Goal: Task Accomplishment & Management: Complete application form

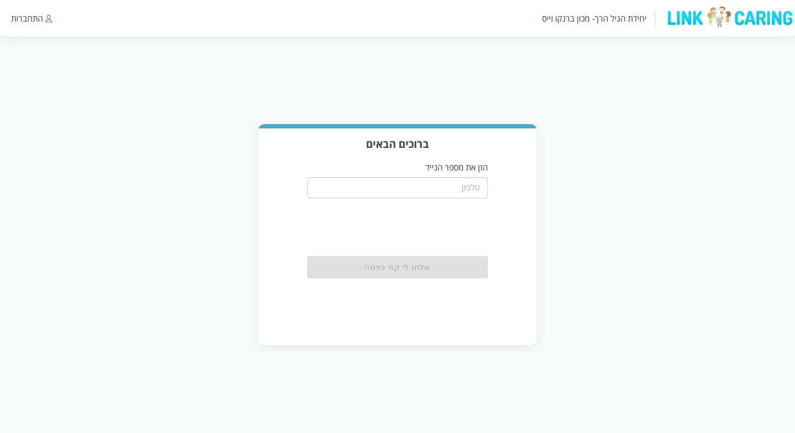
click at [446, 189] on input "tel" at bounding box center [397, 187] width 180 height 21
type input "0508805134"
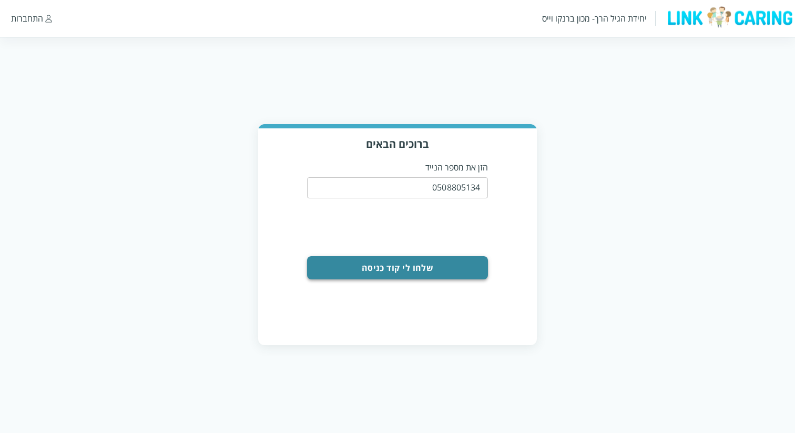
click at [452, 263] on button "שלחו לי קוד כניסה" at bounding box center [397, 267] width 180 height 23
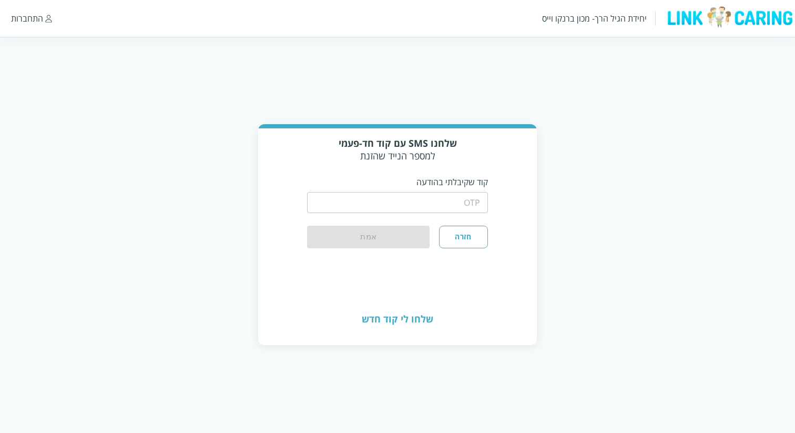
click at [461, 208] on input "string" at bounding box center [397, 202] width 180 height 21
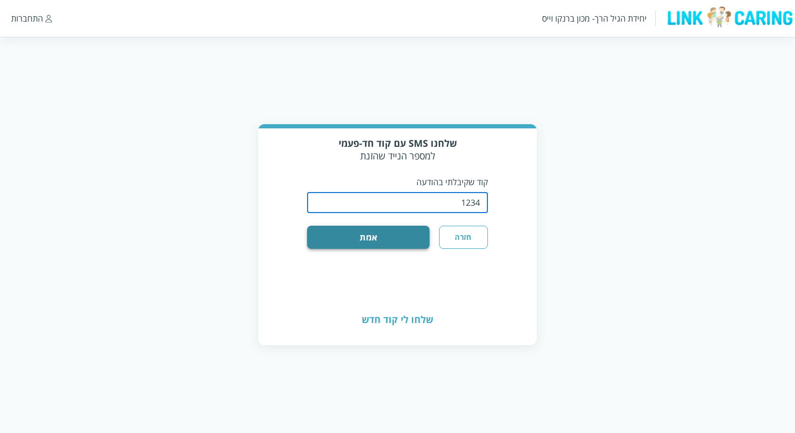
type input "1234"
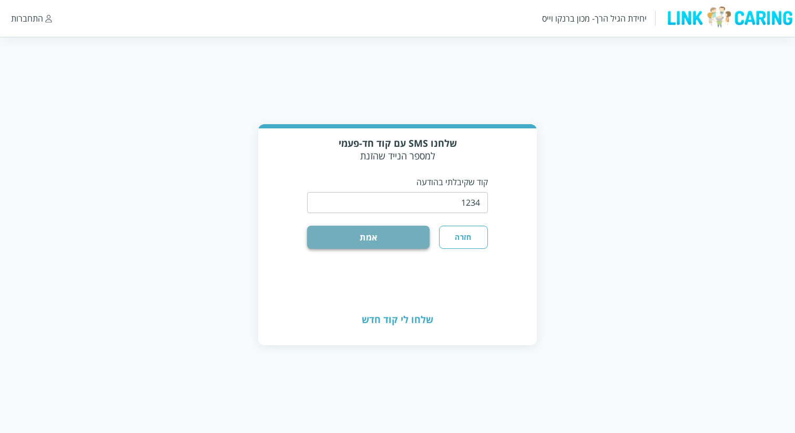
click at [420, 231] on button "אמת" at bounding box center [368, 236] width 122 height 23
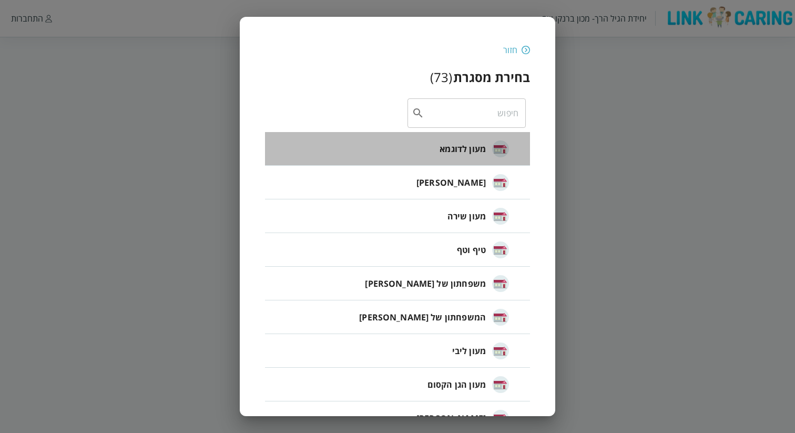
click at [479, 152] on span "מעון לדוגמא" at bounding box center [462, 148] width 46 height 13
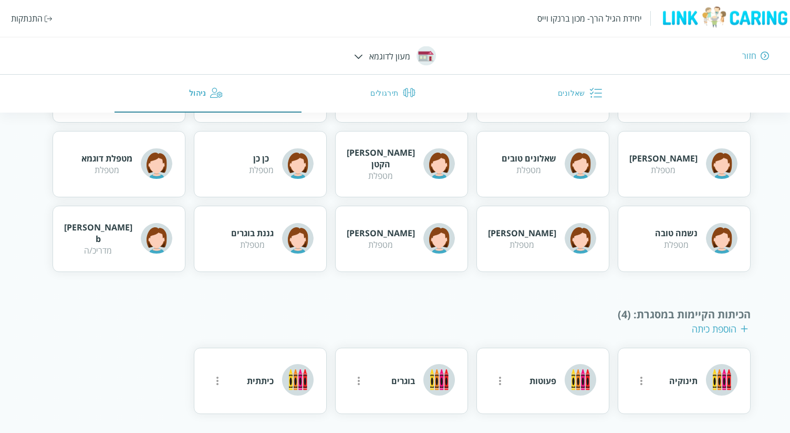
scroll to position [440, 0]
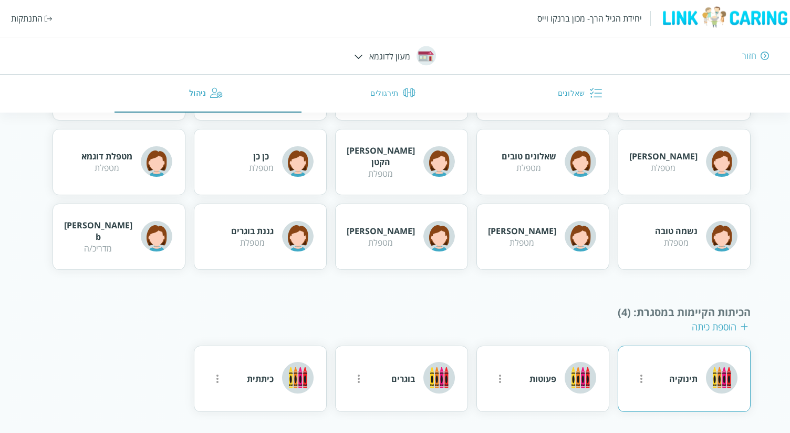
click at [705, 373] on div "תינוקיה" at bounding box center [704, 379] width 68 height 34
click at [686, 379] on div "תינוקיה" at bounding box center [684, 379] width 28 height 12
click at [674, 379] on div "תינוקיה" at bounding box center [684, 379] width 28 height 12
click at [638, 378] on icon "more" at bounding box center [641, 378] width 13 height 13
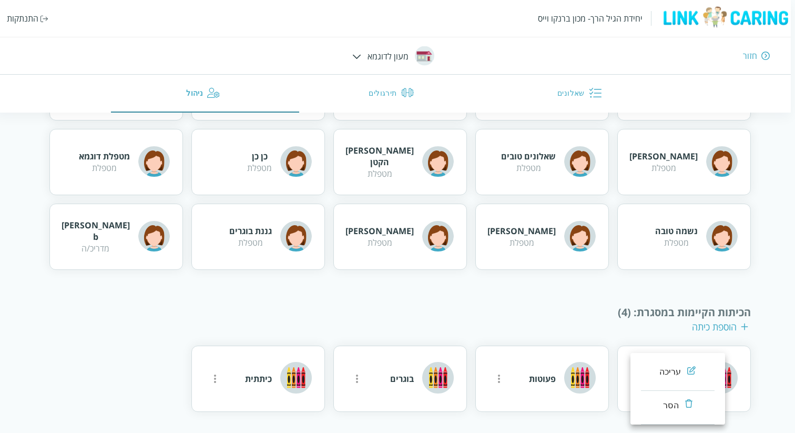
click at [642, 336] on div at bounding box center [397, 216] width 795 height 433
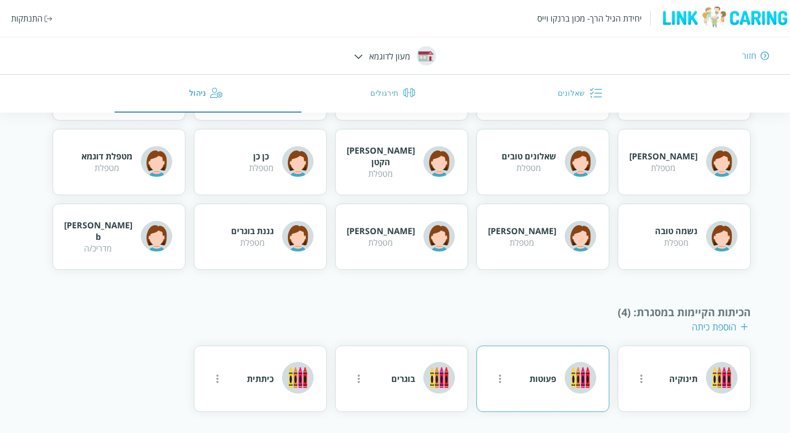
click at [579, 368] on img at bounding box center [581, 378] width 32 height 32
click at [444, 384] on img at bounding box center [440, 378] width 32 height 32
click at [260, 383] on div "כיתתית" at bounding box center [260, 379] width 27 height 12
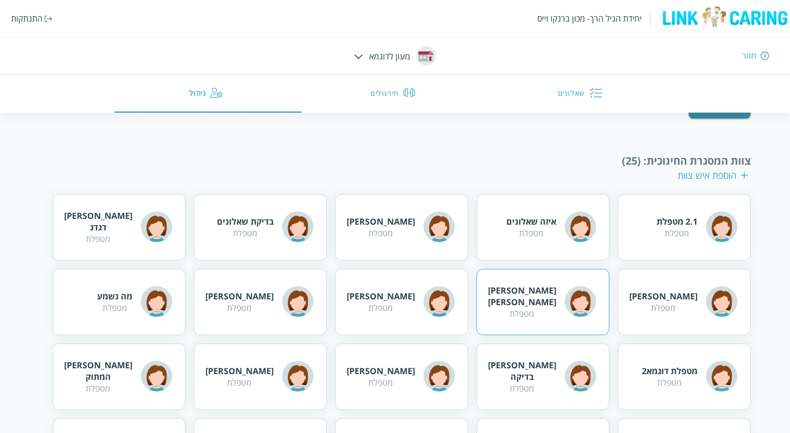
scroll to position [135, 0]
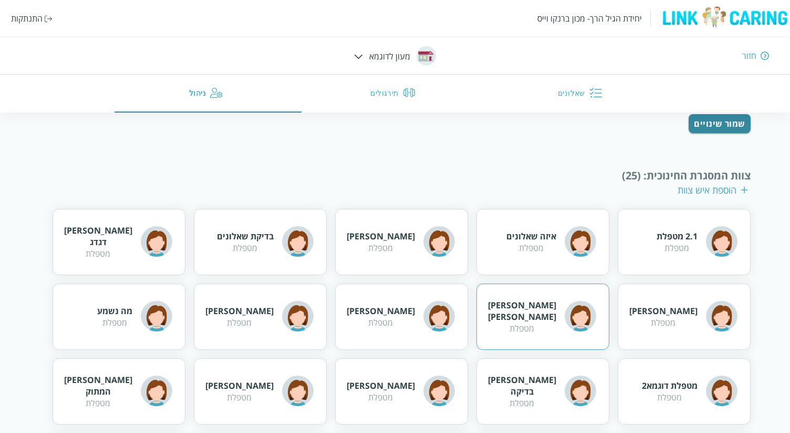
click at [560, 320] on div "[PERSON_NAME] [PERSON_NAME] מטפלת" at bounding box center [542, 316] width 108 height 35
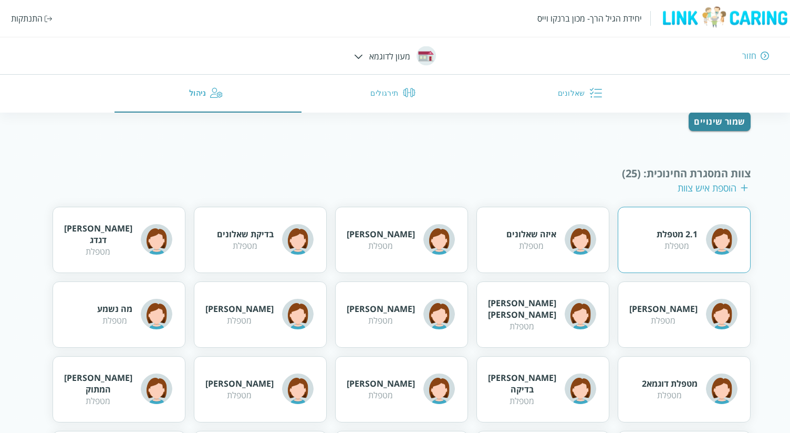
click at [674, 248] on div "מטפלת" at bounding box center [677, 246] width 41 height 12
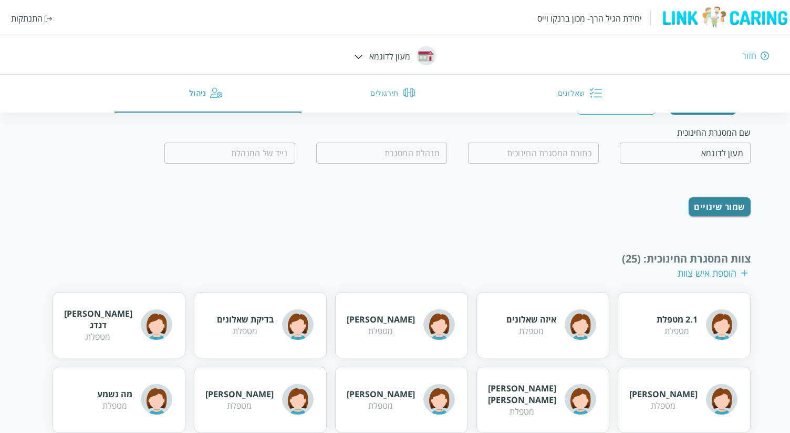
scroll to position [0, 0]
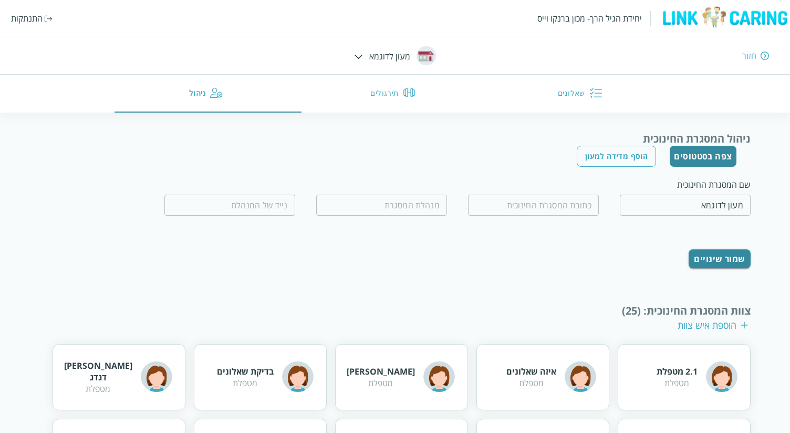
click at [587, 98] on button "שאלונים" at bounding box center [582, 94] width 187 height 38
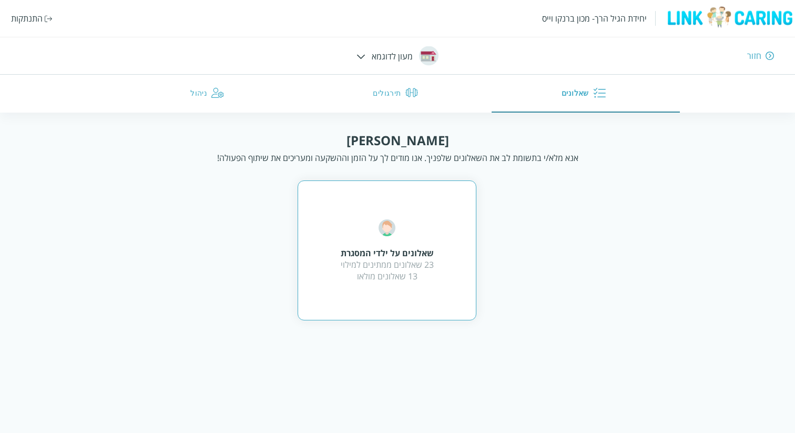
click at [455, 222] on div "שאלונים על ילדי המסגרת 23 שאלונים ממתינים למילוי 13 שאלונים מולאו" at bounding box center [386, 250] width 179 height 140
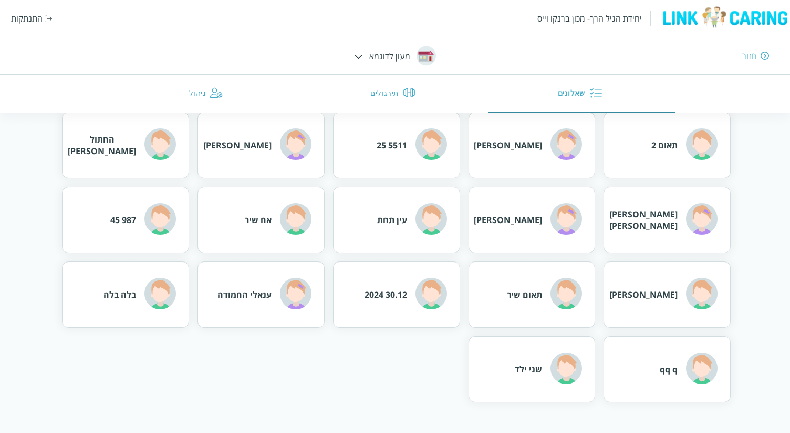
scroll to position [198, 0]
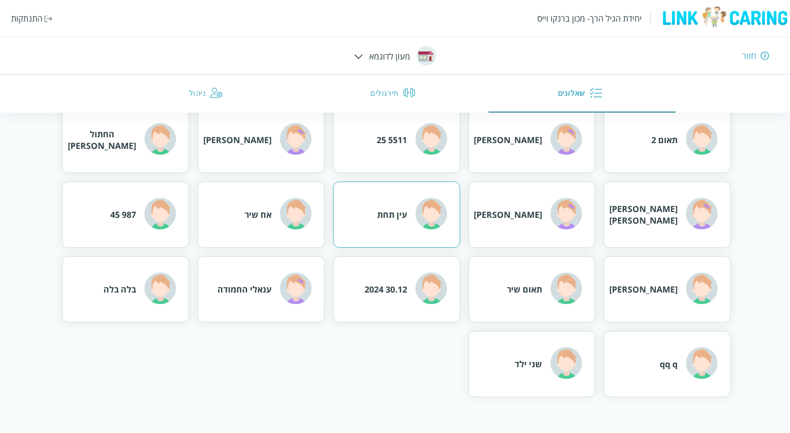
click at [408, 231] on div "עין תחת" at bounding box center [412, 215] width 70 height 34
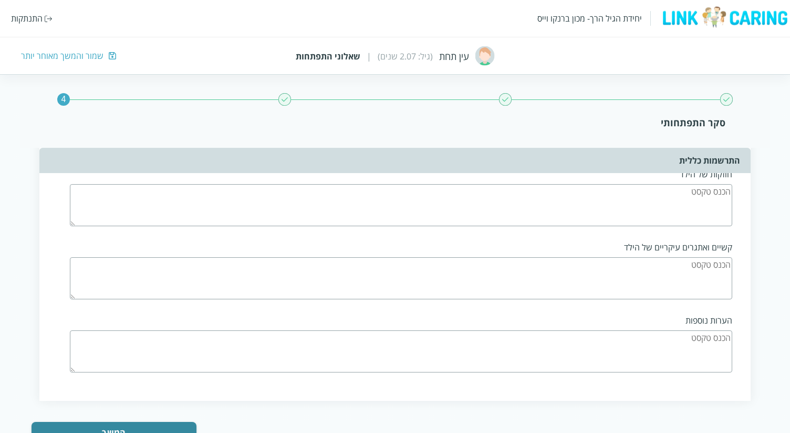
scroll to position [2563, 0]
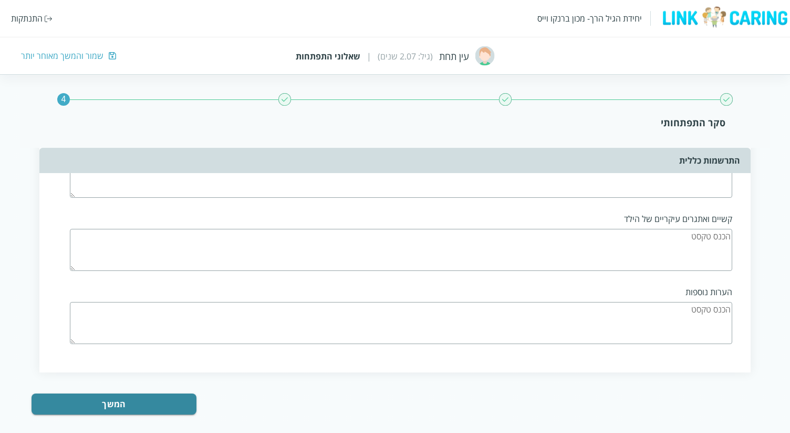
click at [614, 18] on div "יחידת הגיל הרך- מכון ברנקו וייס" at bounding box center [590, 19] width 105 height 12
click at [697, 12] on img at bounding box center [725, 17] width 131 height 23
click at [81, 49] on div "יחידת הגיל הרך- מכון [PERSON_NAME] התנתקות עין תחת (גיל: 2.07 שנים) | שאלוני הת…" at bounding box center [395, 37] width 790 height 75
click at [81, 52] on div "שמור והמשך מאוחר יותר" at bounding box center [62, 56] width 83 height 12
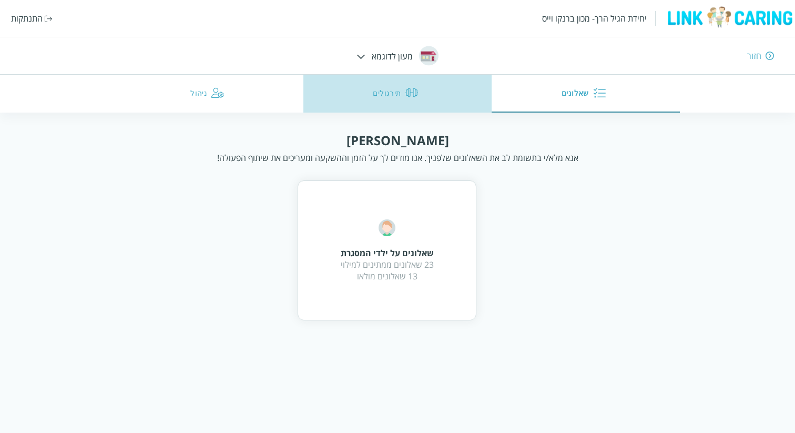
click at [399, 94] on button "תירגולים" at bounding box center [397, 94] width 188 height 38
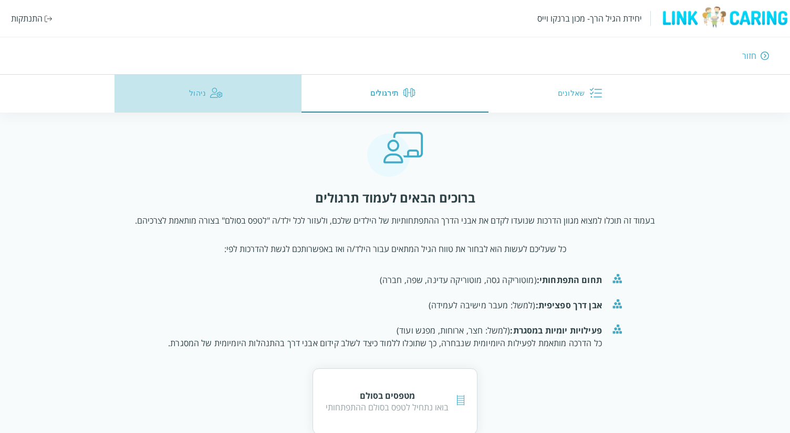
click at [221, 88] on img "button" at bounding box center [216, 92] width 13 height 13
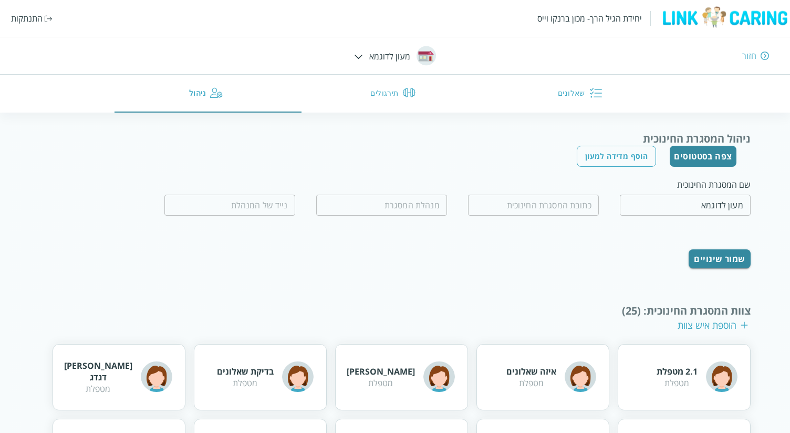
click at [388, 88] on button "תירגולים" at bounding box center [395, 94] width 187 height 38
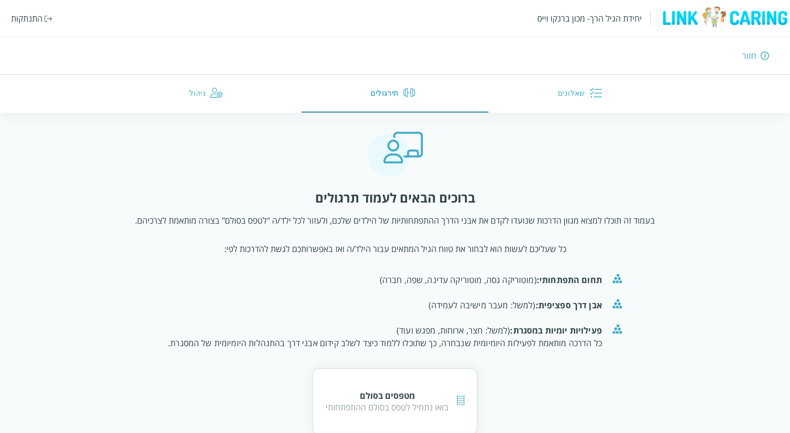
scroll to position [22, 0]
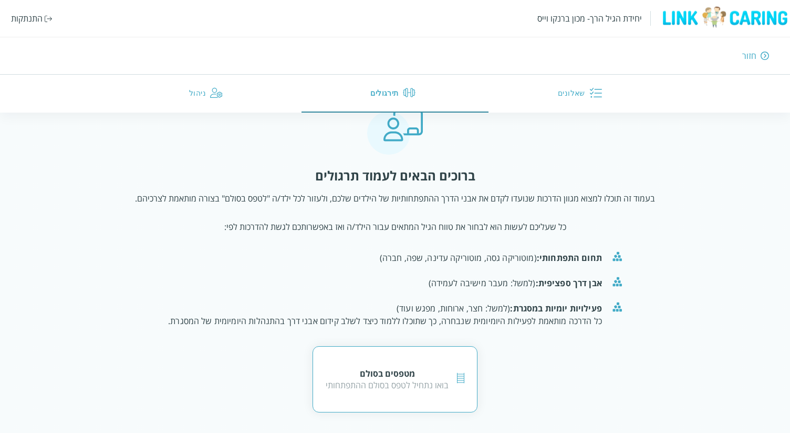
click at [446, 365] on div "מטפסים בסולם בואו נתחיל לטפס בסולם ההתפתחותי" at bounding box center [395, 379] width 165 height 66
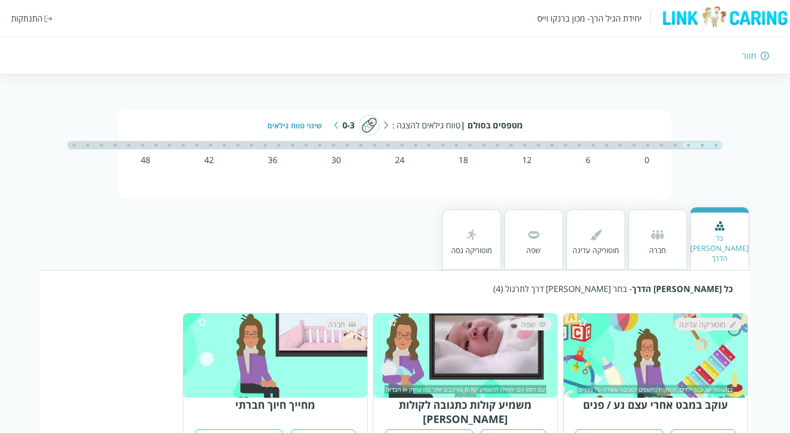
click at [337, 128] on img at bounding box center [336, 124] width 4 height 7
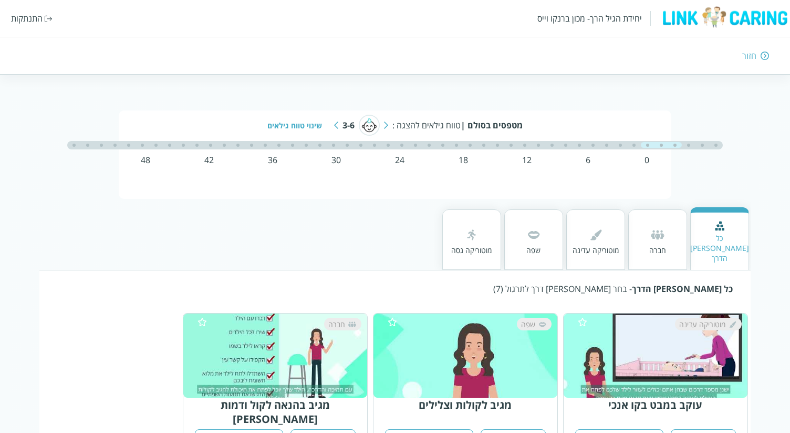
click at [667, 227] on div "חברה" at bounding box center [658, 239] width 59 height 60
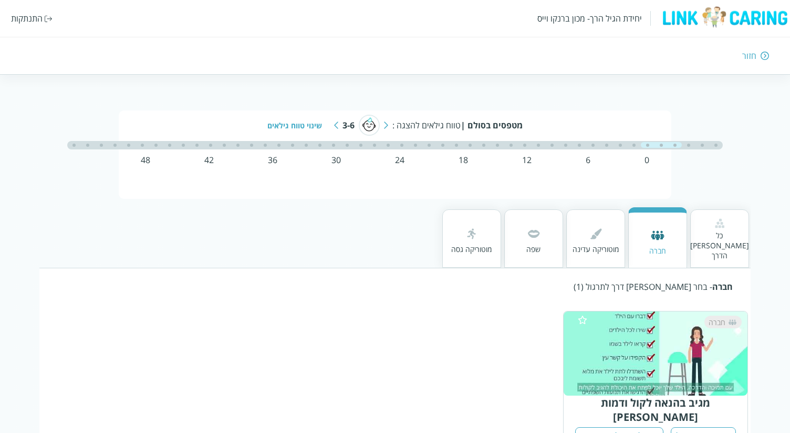
click at [601, 233] on img at bounding box center [596, 233] width 17 height 17
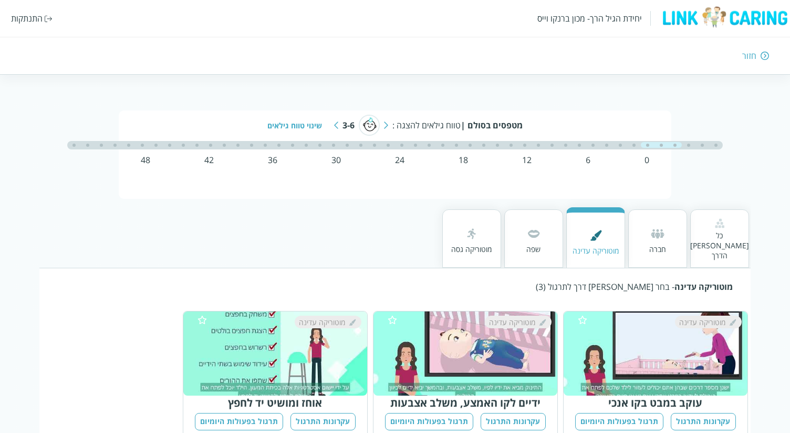
click at [541, 244] on div "שפה" at bounding box center [534, 249] width 17 height 10
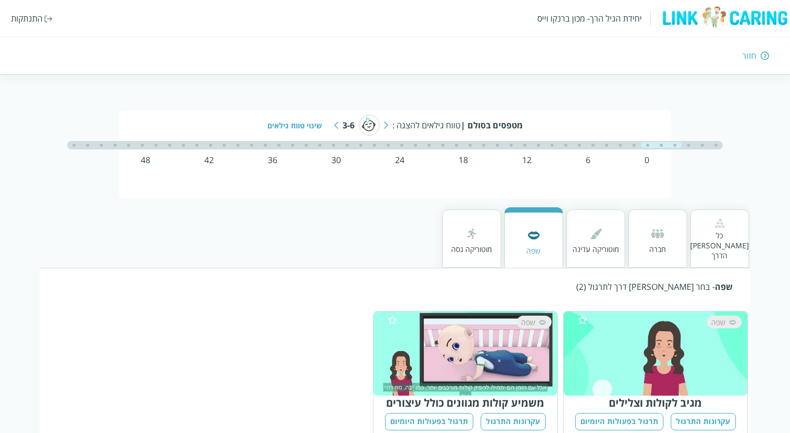
click at [487, 244] on div "מוטוריקה גסה" at bounding box center [471, 249] width 40 height 10
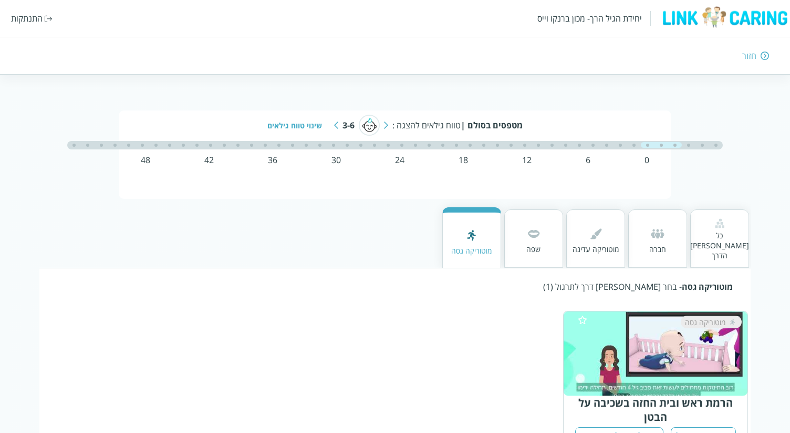
scroll to position [35, 0]
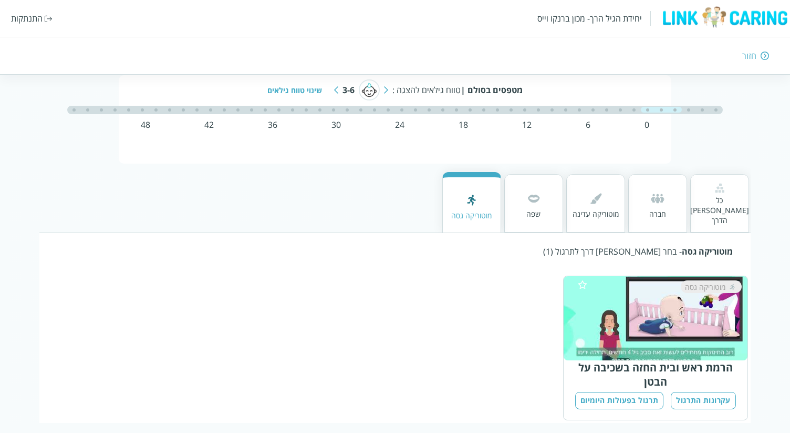
click at [337, 88] on img at bounding box center [336, 89] width 4 height 7
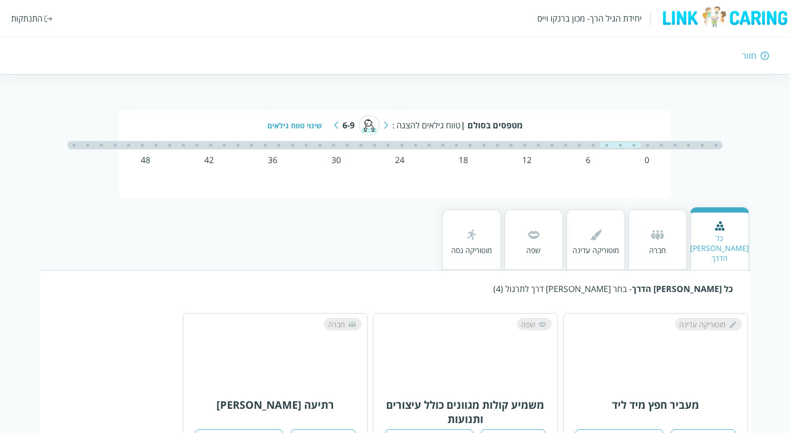
click at [336, 127] on img at bounding box center [336, 124] width 4 height 7
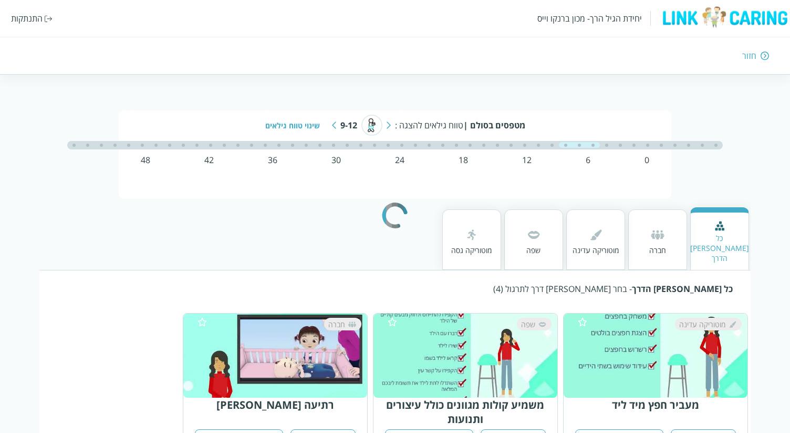
click at [336, 127] on div "מטפסים בסולם | טווח גילאים להצגה : 9-12 שינוי טווח גילאים" at bounding box center [395, 125] width 498 height 21
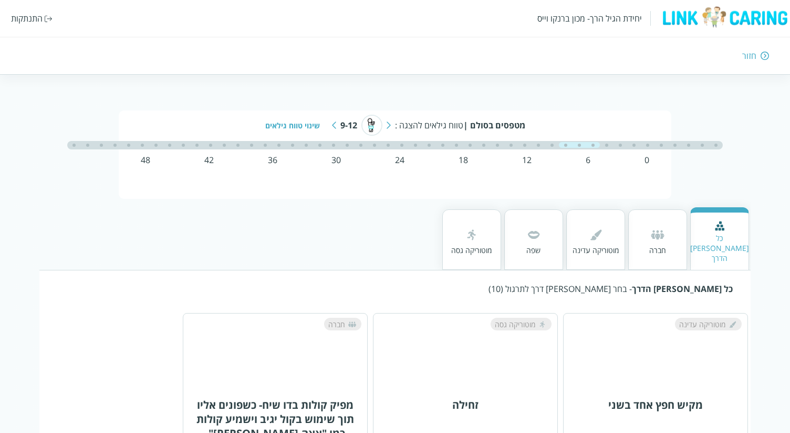
click at [334, 127] on img at bounding box center [334, 124] width 4 height 7
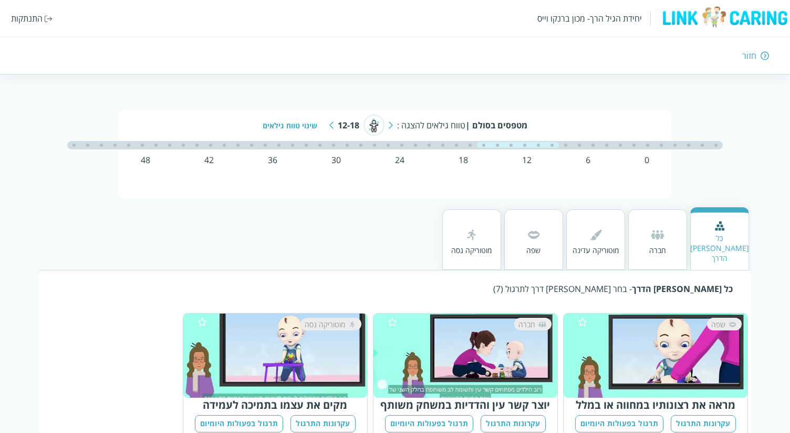
click at [331, 127] on img at bounding box center [332, 124] width 4 height 7
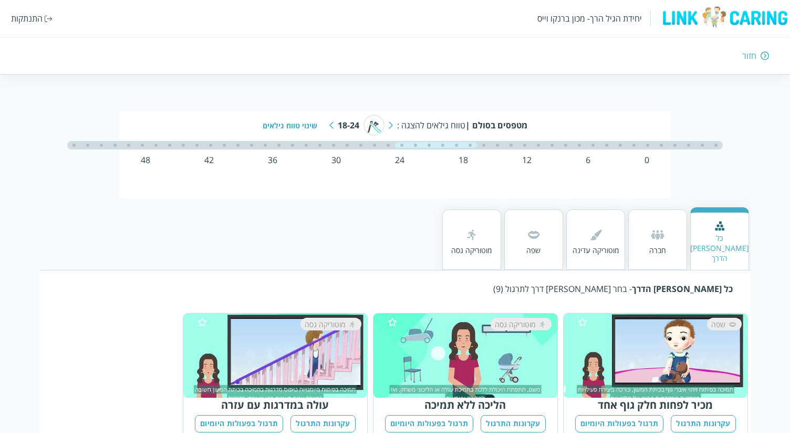
click at [331, 127] on img at bounding box center [332, 124] width 4 height 7
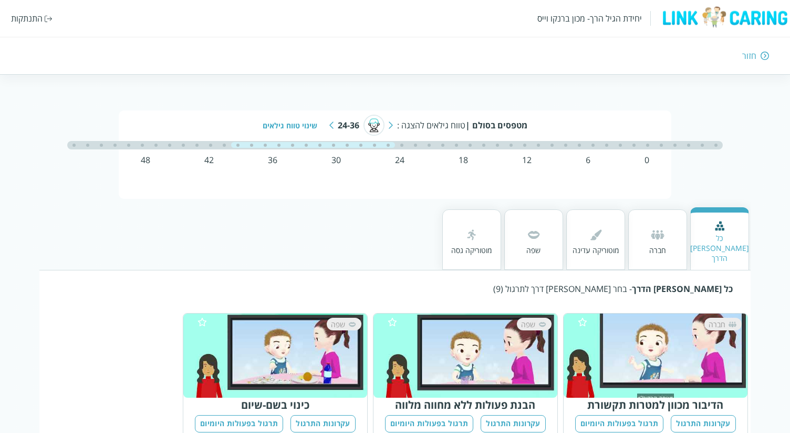
click at [331, 127] on img at bounding box center [332, 124] width 4 height 7
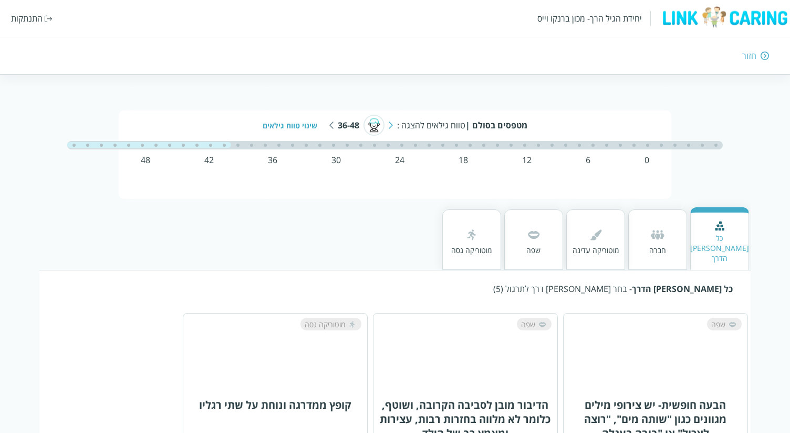
click at [332, 125] on img at bounding box center [332, 124] width 4 height 7
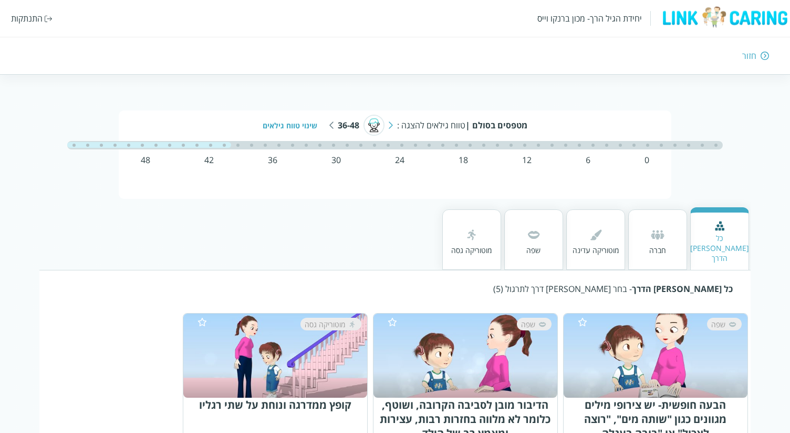
click at [589, 18] on div "יחידת הגיל הרך- מכון ברנקו וייס" at bounding box center [590, 19] width 105 height 12
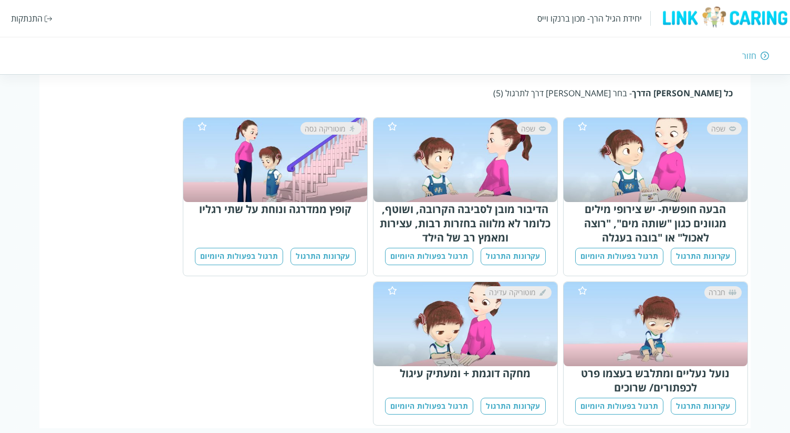
scroll to position [198, 0]
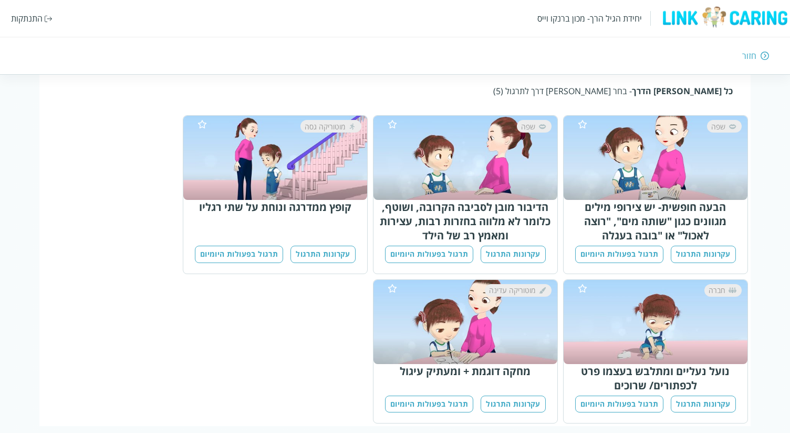
click at [757, 57] on div "חזור" at bounding box center [576, 56] width 388 height 12
click at [766, 55] on img at bounding box center [765, 55] width 8 height 9
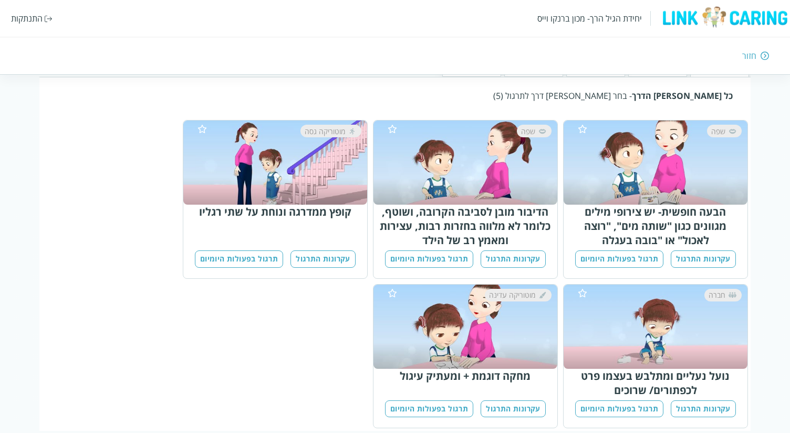
drag, startPoint x: 590, startPoint y: 19, endPoint x: 640, endPoint y: 23, distance: 50.0
click at [590, 19] on div "יחידת הגיל הרך- מכון ברנקו וייס" at bounding box center [590, 19] width 105 height 12
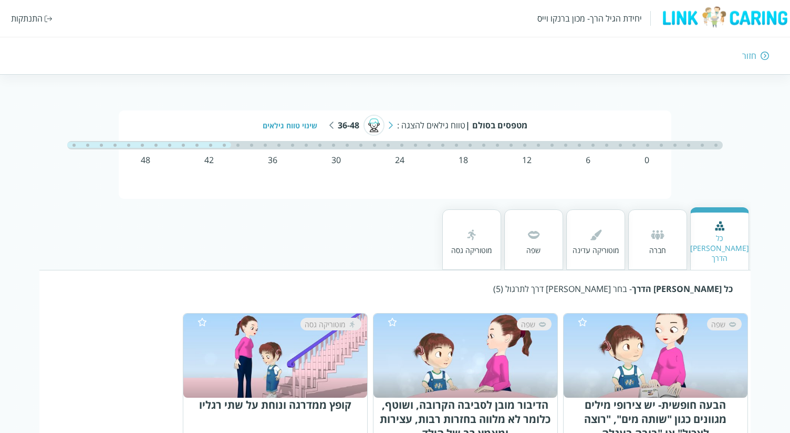
click at [758, 55] on div "חזור" at bounding box center [576, 56] width 388 height 12
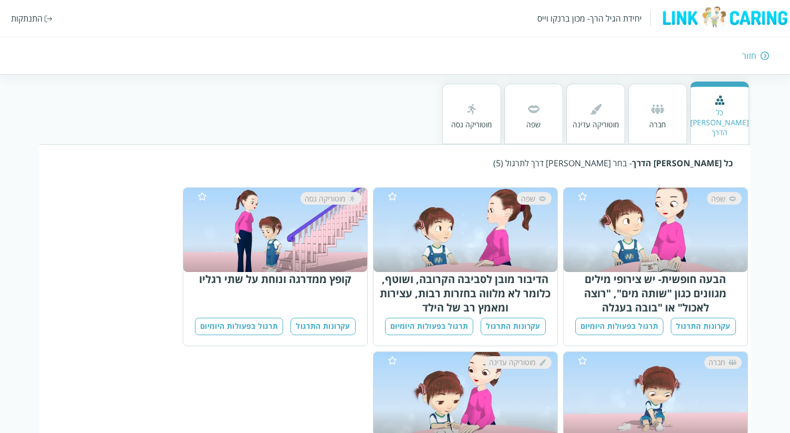
scroll to position [198, 0]
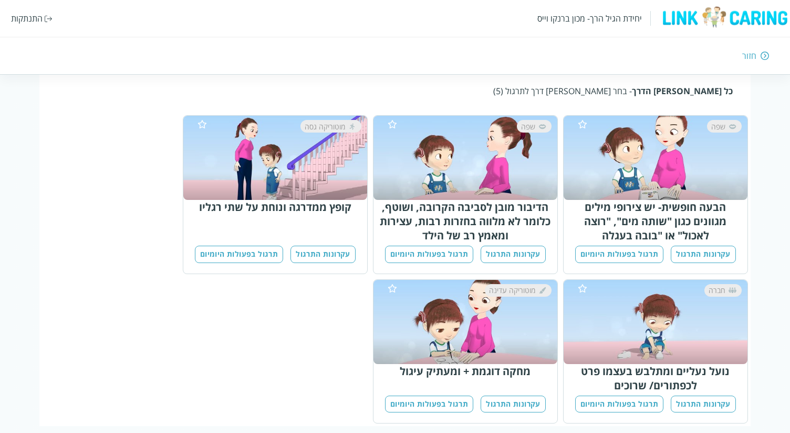
click at [751, 54] on div "חזור" at bounding box center [750, 56] width 14 height 12
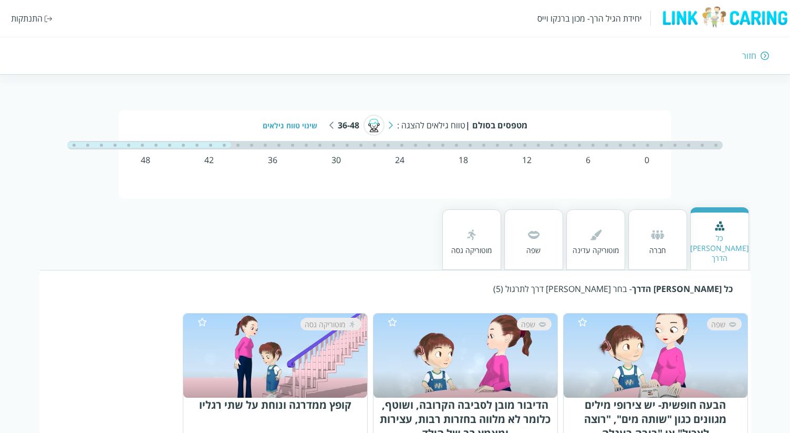
click at [751, 54] on div "חזור" at bounding box center [750, 56] width 14 height 12
click at [765, 57] on img at bounding box center [765, 55] width 8 height 9
click at [753, 56] on div "חזור" at bounding box center [750, 56] width 14 height 12
click at [752, 58] on div "חזור" at bounding box center [750, 56] width 14 height 12
